Goal: Obtain resource: Obtain resource

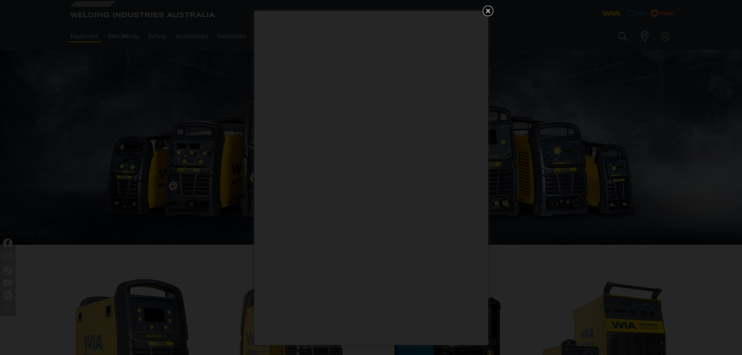
click at [487, 15] on icon "Get 5 WIA Welding Guides Free!" at bounding box center [487, 10] width 9 height 9
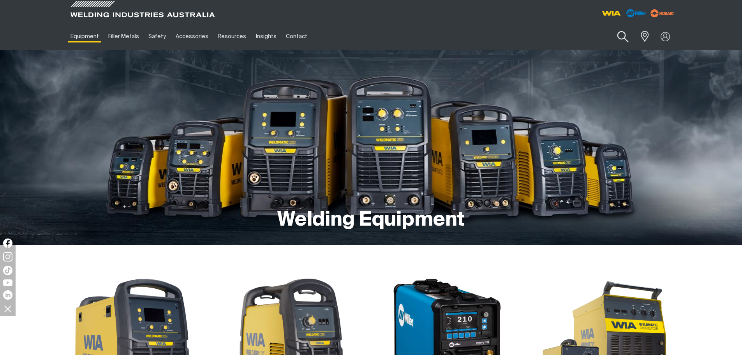
click at [616, 35] on button "Search products" at bounding box center [623, 37] width 32 height 22
click at [570, 39] on input "Search" at bounding box center [575, 37] width 120 height 18
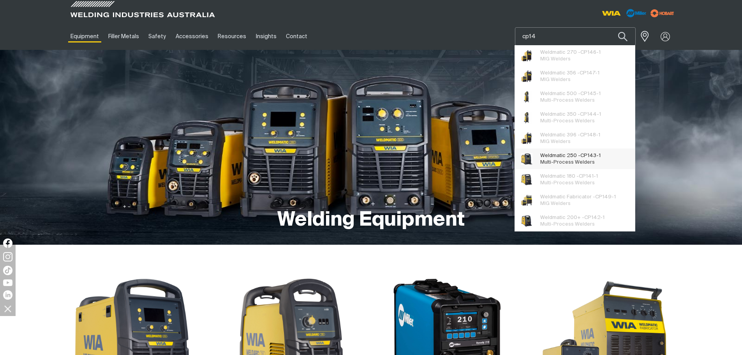
type input "cp14"
click at [559, 157] on span "Weldmatic 250 - CP14 3-1" at bounding box center [570, 155] width 60 height 7
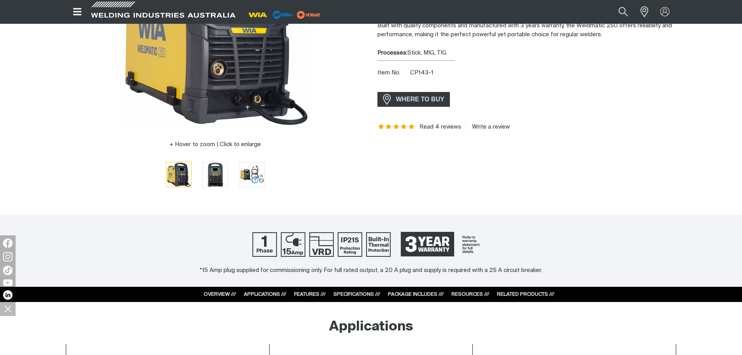
scroll to position [195, 0]
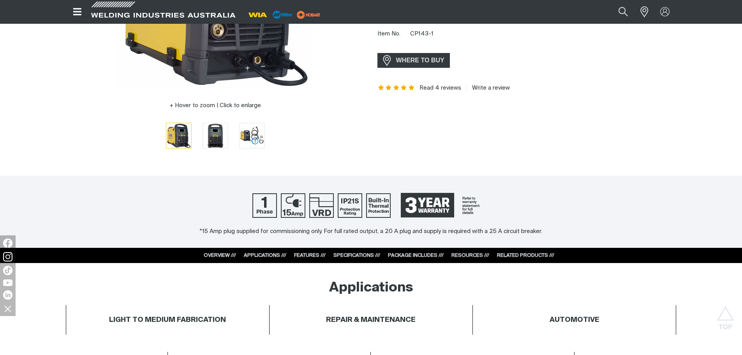
click at [474, 254] on link "RESOURCES ///" at bounding box center [470, 255] width 38 height 5
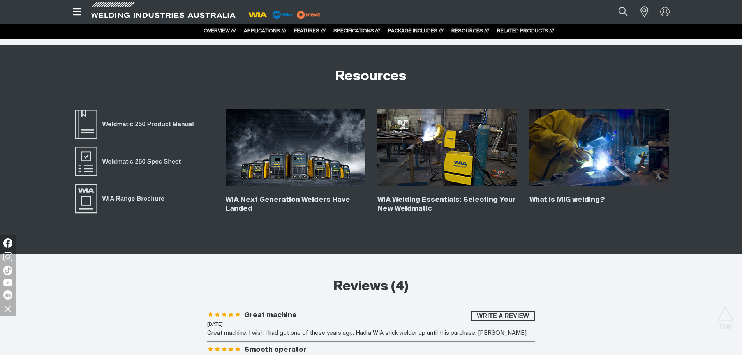
scroll to position [3109, 0]
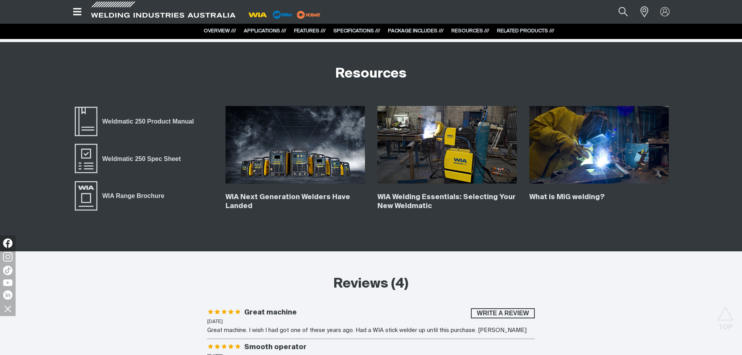
click at [293, 158] on img at bounding box center [294, 145] width 139 height 78
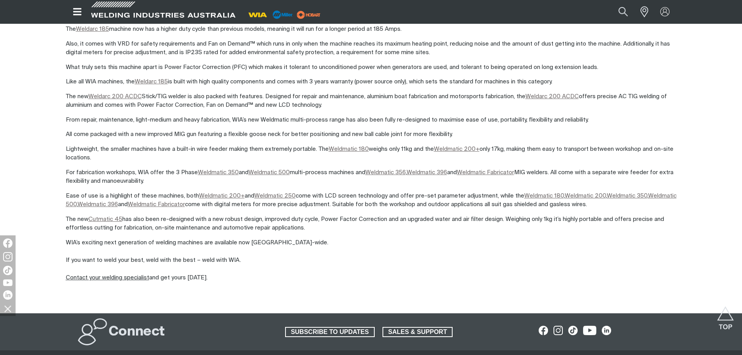
scroll to position [771, 0]
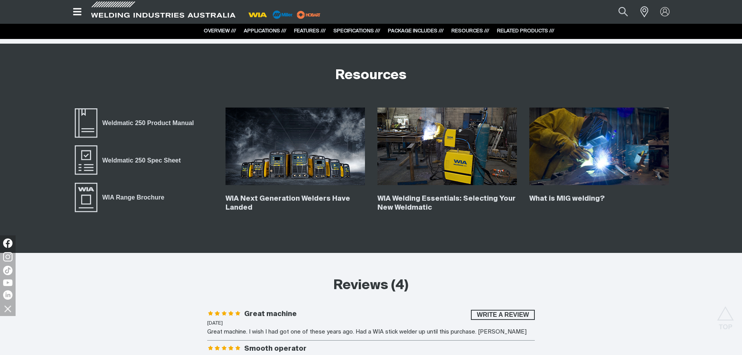
scroll to position [3109, 0]
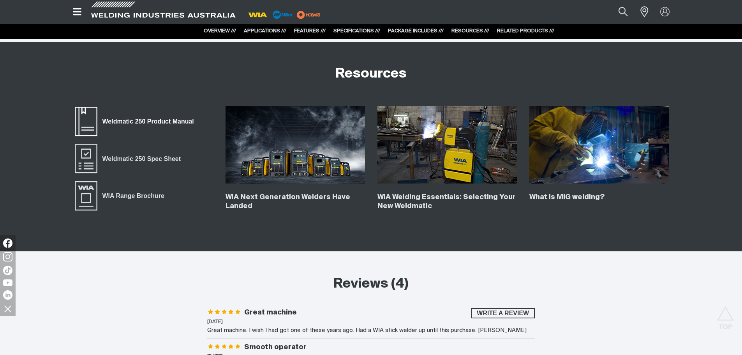
click at [88, 128] on span "Weldmatic 250 Product Manual" at bounding box center [86, 121] width 25 height 31
click at [89, 163] on span "Weldmatic 250 Spec Sheet" at bounding box center [86, 158] width 25 height 31
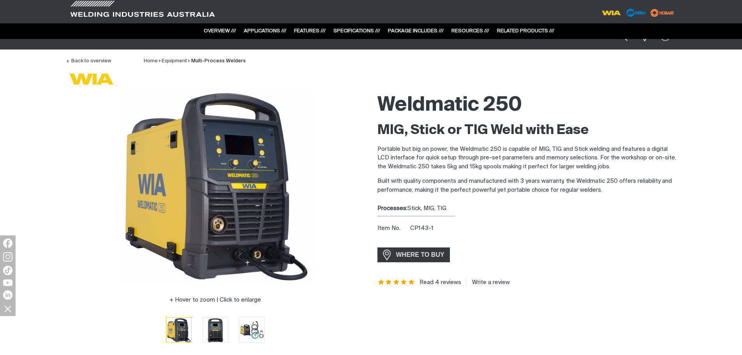
scroll to position [0, 0]
